Goal: Information Seeking & Learning: Learn about a topic

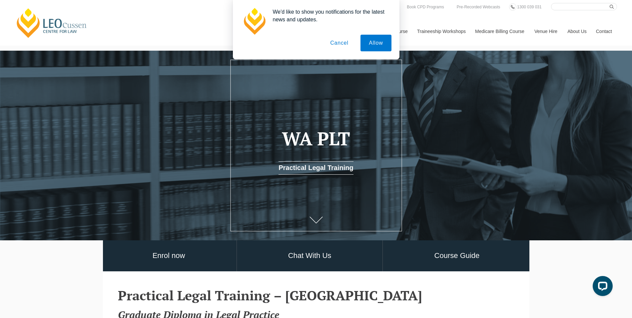
click at [336, 44] on button "Cancel" at bounding box center [339, 43] width 35 height 17
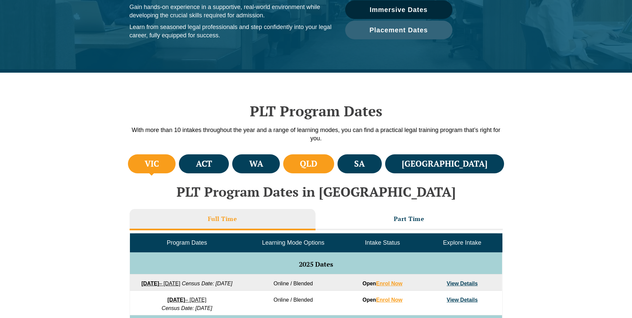
scroll to position [133, 0]
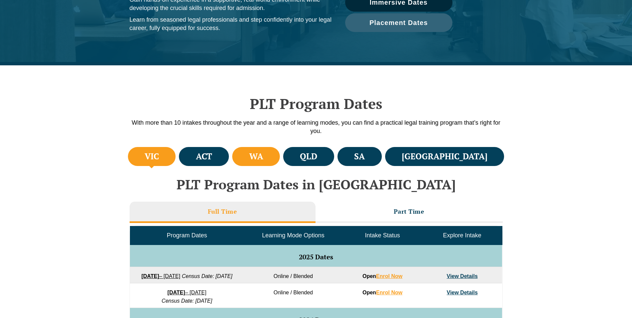
click at [280, 151] on li "WA" at bounding box center [256, 156] width 48 height 19
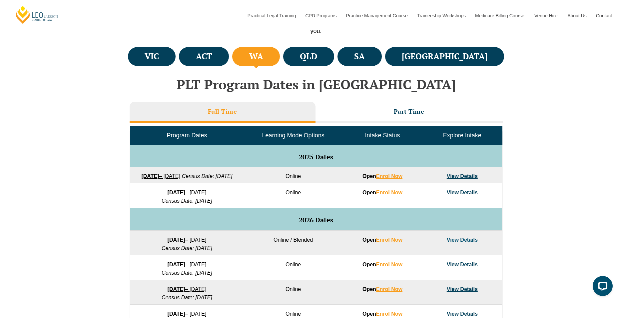
scroll to position [267, 0]
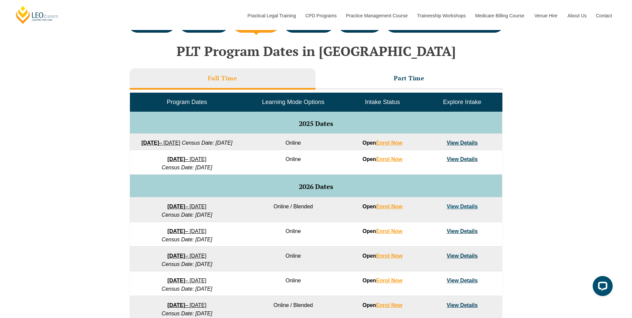
click at [566, 156] on div "VIC ACT [GEOGRAPHIC_DATA] [GEOGRAPHIC_DATA] SA [GEOGRAPHIC_DATA] PLT Program Da…" at bounding box center [316, 205] width 632 height 387
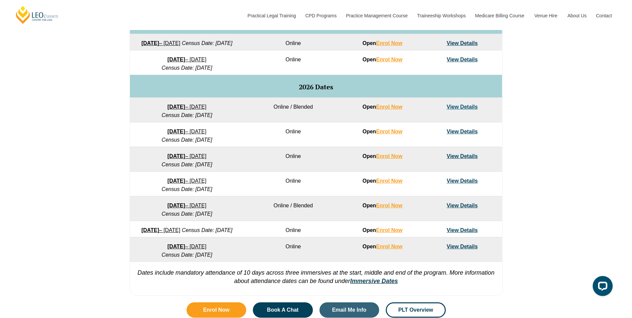
scroll to position [367, 0]
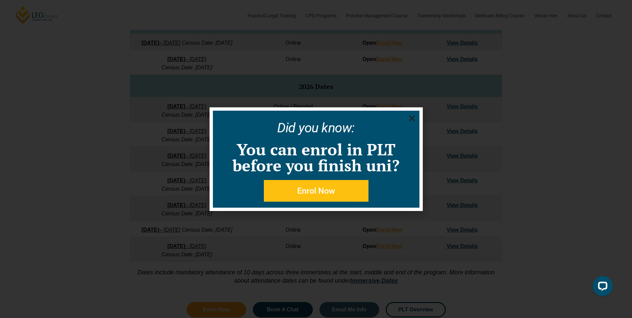
click at [415, 116] on icon "Close" at bounding box center [412, 118] width 8 height 8
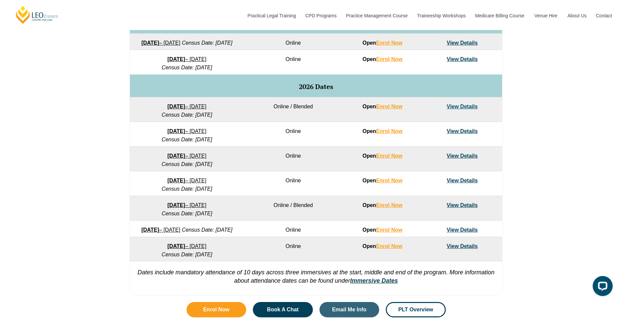
click at [574, 135] on div "VIC ACT [GEOGRAPHIC_DATA] [GEOGRAPHIC_DATA] SA [GEOGRAPHIC_DATA] PLT Program Da…" at bounding box center [316, 105] width 632 height 387
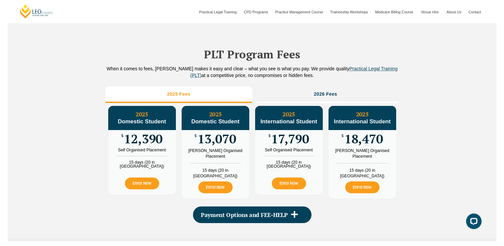
scroll to position [733, 0]
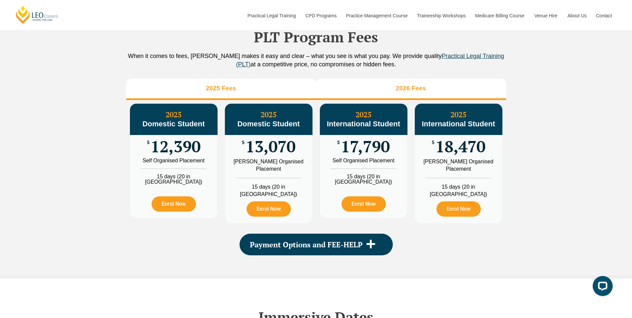
click at [354, 100] on li "2026 Fees" at bounding box center [411, 89] width 190 height 21
click at [287, 99] on li "2025 Fees" at bounding box center [221, 89] width 190 height 21
click at [332, 99] on li "2026 Fees" at bounding box center [411, 89] width 190 height 21
click at [298, 100] on li "2025 Fees" at bounding box center [221, 89] width 190 height 21
click at [350, 100] on li "2026 Fees" at bounding box center [411, 89] width 190 height 21
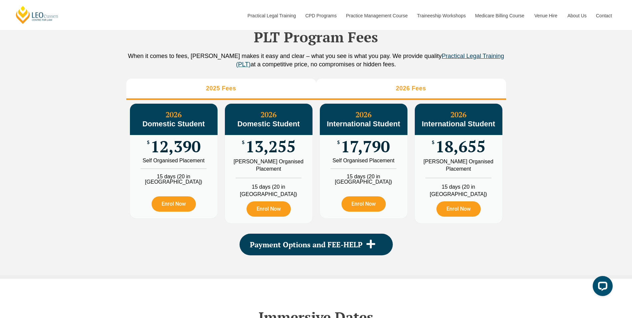
click at [282, 100] on li "2025 Fees" at bounding box center [221, 89] width 190 height 21
click at [338, 100] on li "2026 Fees" at bounding box center [411, 89] width 190 height 21
click at [290, 100] on li "2025 Fees" at bounding box center [221, 89] width 190 height 21
